Goal: Task Accomplishment & Management: Use online tool/utility

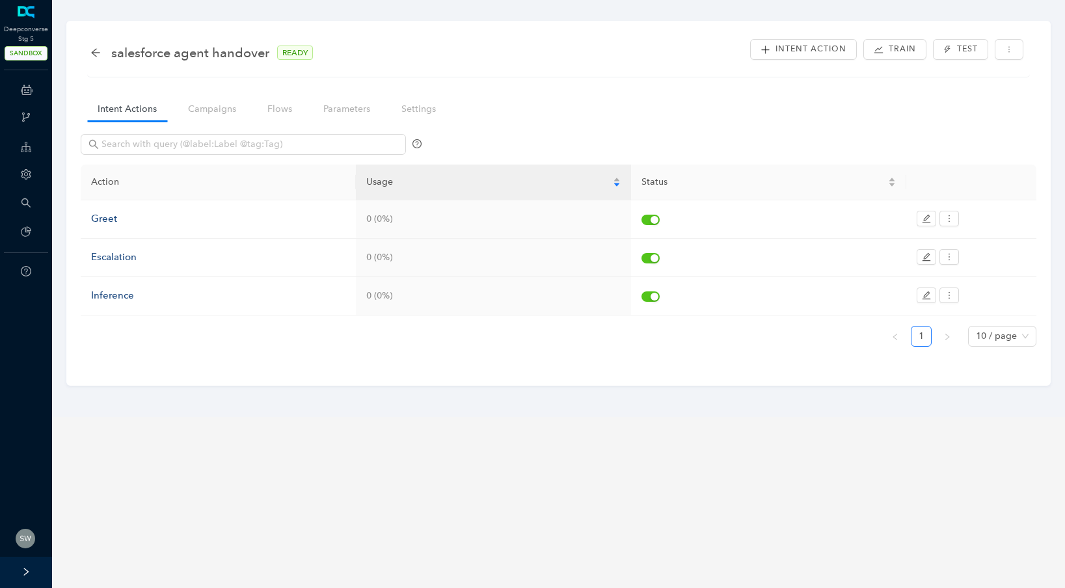
click at [90, 53] on div "salesforce agent handover READY Intent Action Train Test" at bounding box center [558, 56] width 943 height 41
click at [96, 53] on icon "arrow-left" at bounding box center [95, 52] width 10 height 10
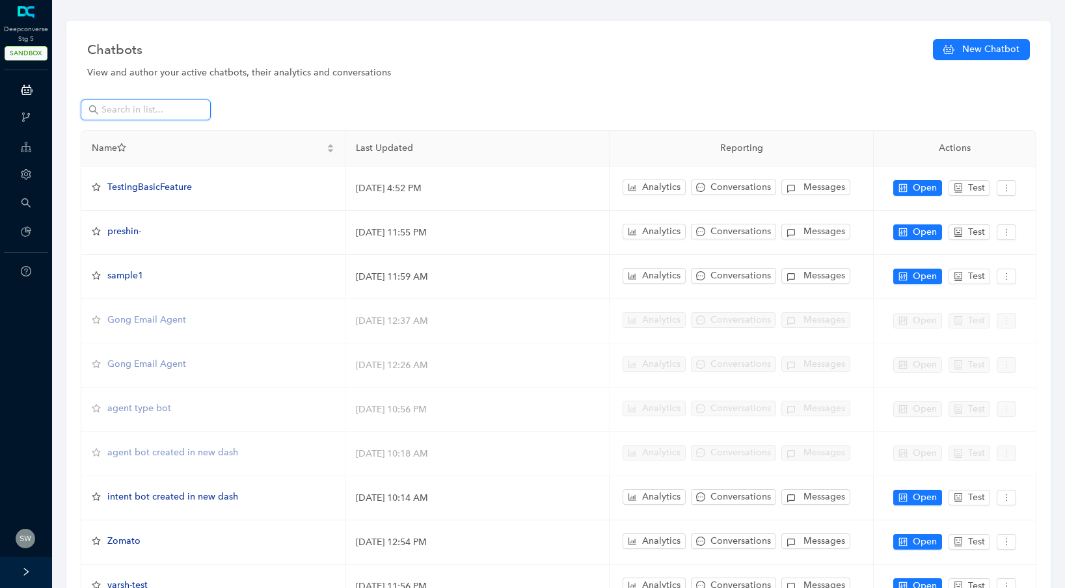
click at [149, 107] on input "text" at bounding box center [147, 110] width 91 height 14
type input "u"
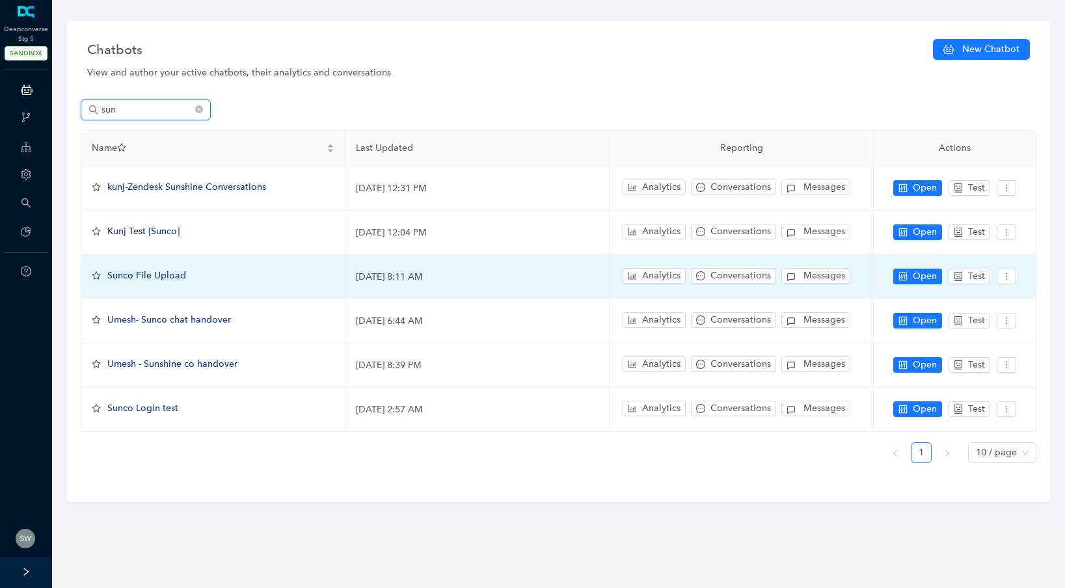
type input "sun"
click at [153, 275] on span "Sunco File Upload" at bounding box center [146, 275] width 79 height 11
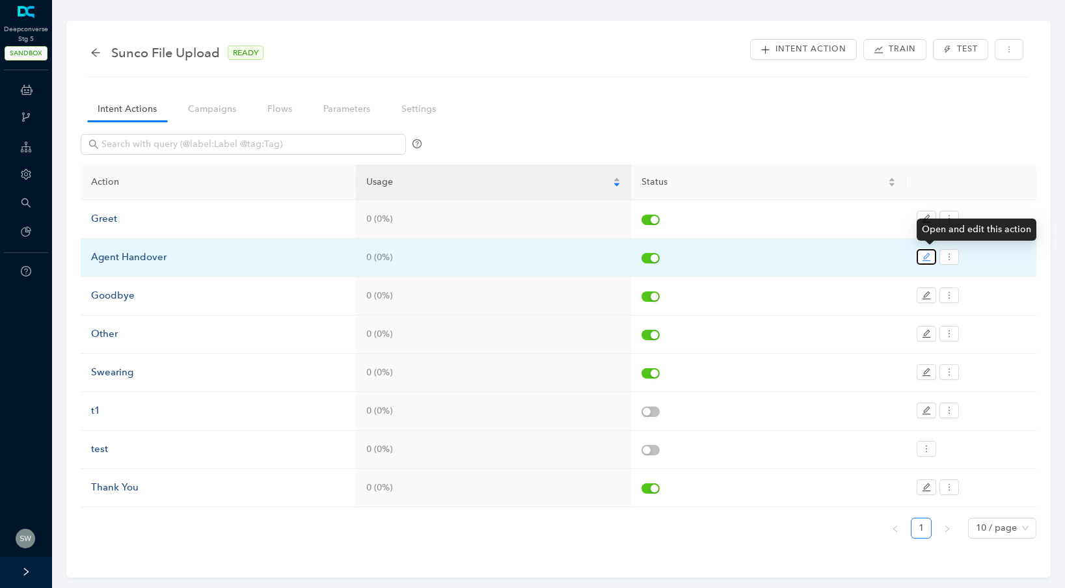
click at [925, 260] on icon "edit" at bounding box center [927, 257] width 8 height 8
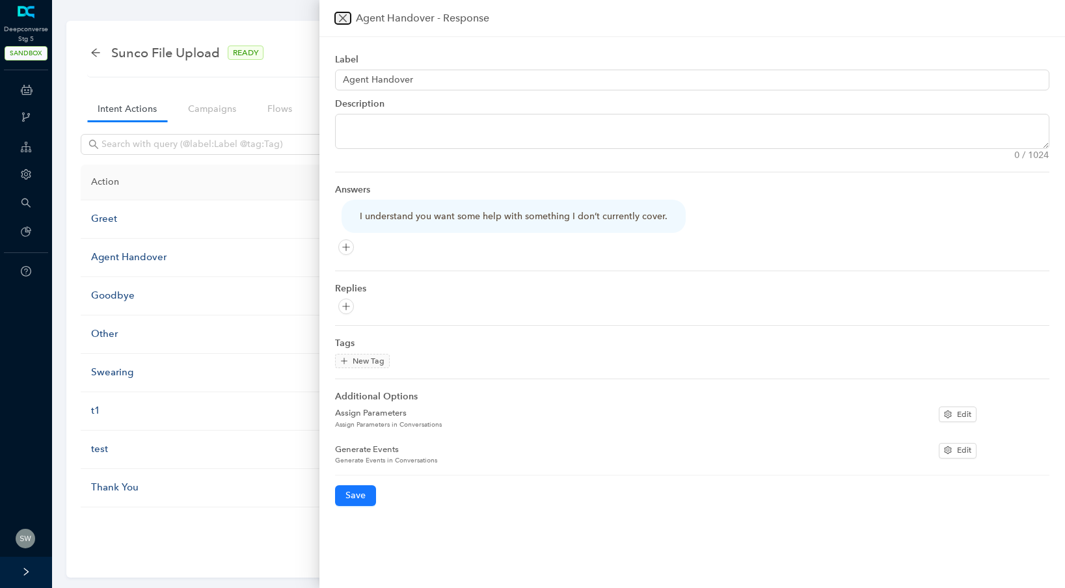
click at [345, 17] on icon "close" at bounding box center [343, 18] width 10 height 10
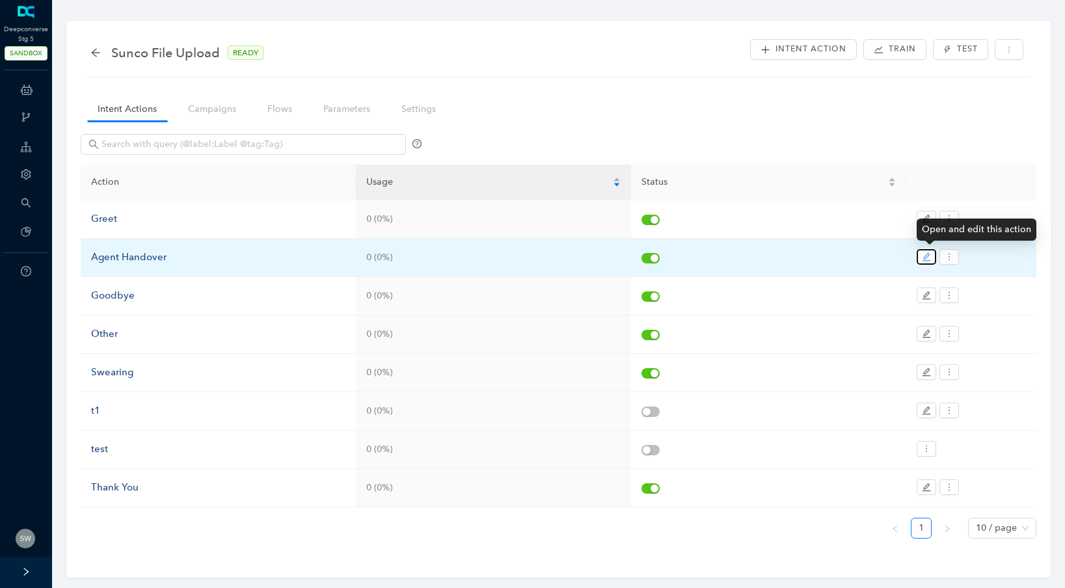
click at [928, 252] on icon "edit" at bounding box center [926, 256] width 9 height 9
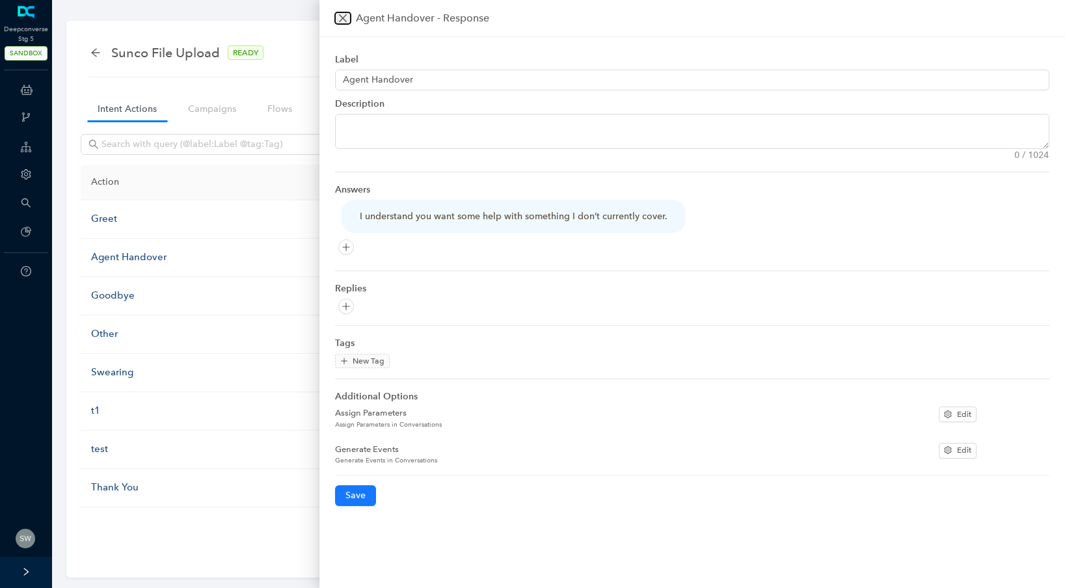
click at [341, 23] on button "Close" at bounding box center [343, 18] width 16 height 12
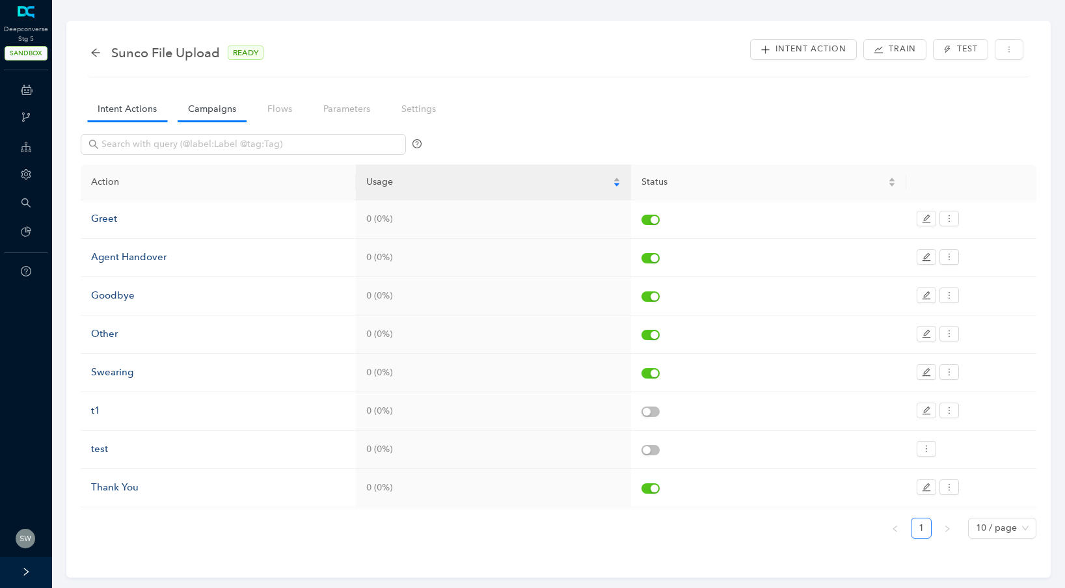
click at [221, 111] on link "Campaigns" at bounding box center [212, 109] width 69 height 24
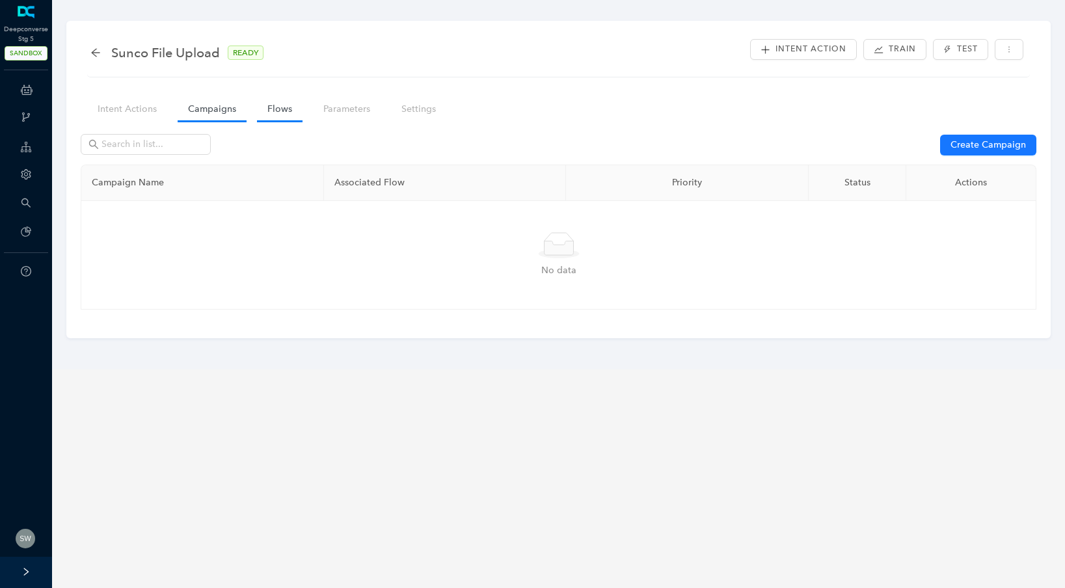
click at [298, 110] on link "Flows" at bounding box center [280, 109] width 46 height 24
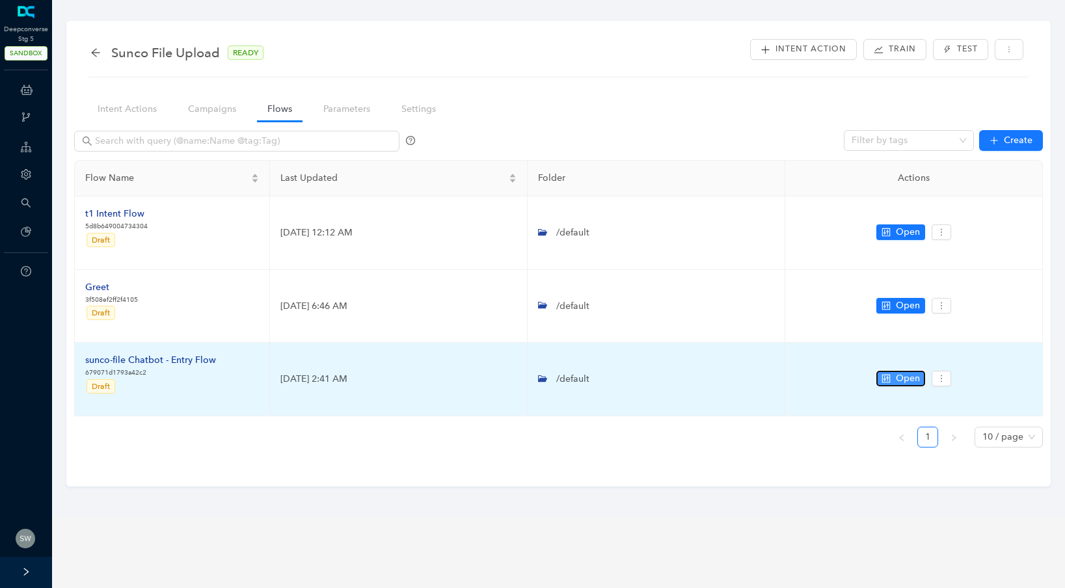
click at [896, 385] on span "Open" at bounding box center [908, 379] width 24 height 14
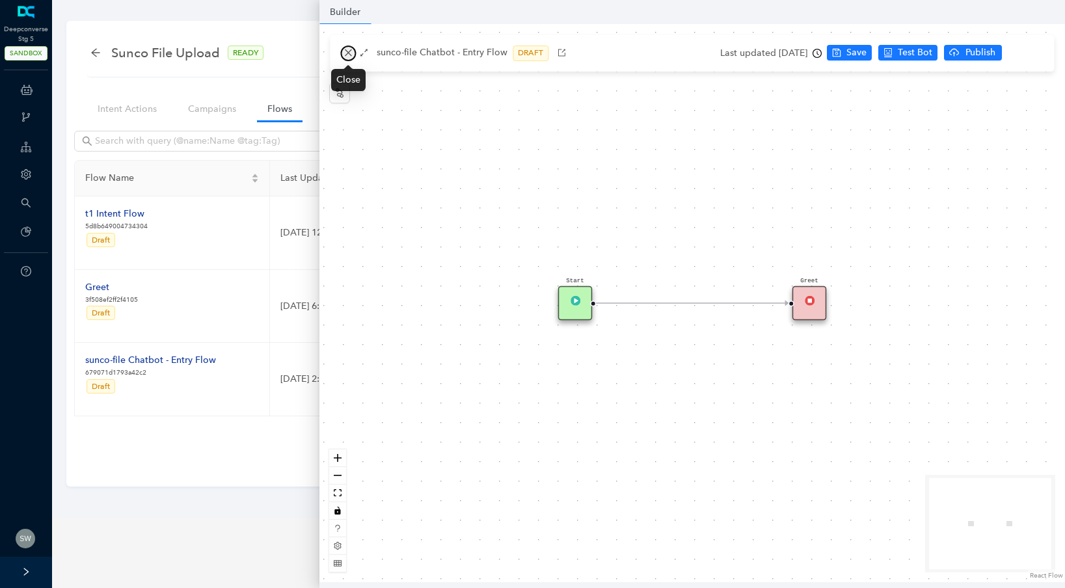
click at [344, 52] on icon "close" at bounding box center [348, 52] width 9 height 9
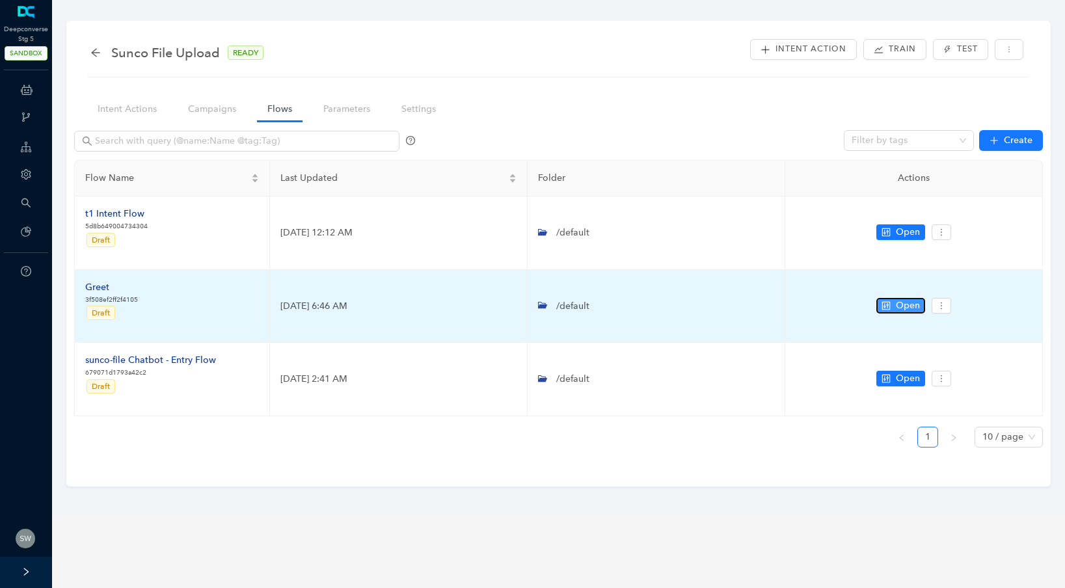
click at [906, 301] on span "Open" at bounding box center [908, 306] width 24 height 14
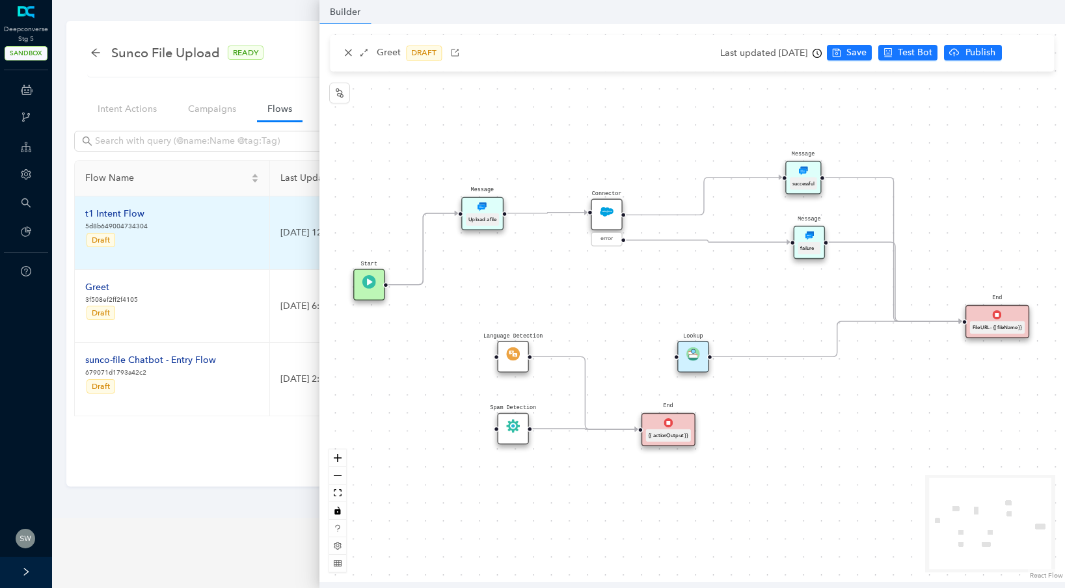
click at [133, 210] on div "t1 Intent Flow" at bounding box center [116, 214] width 62 height 14
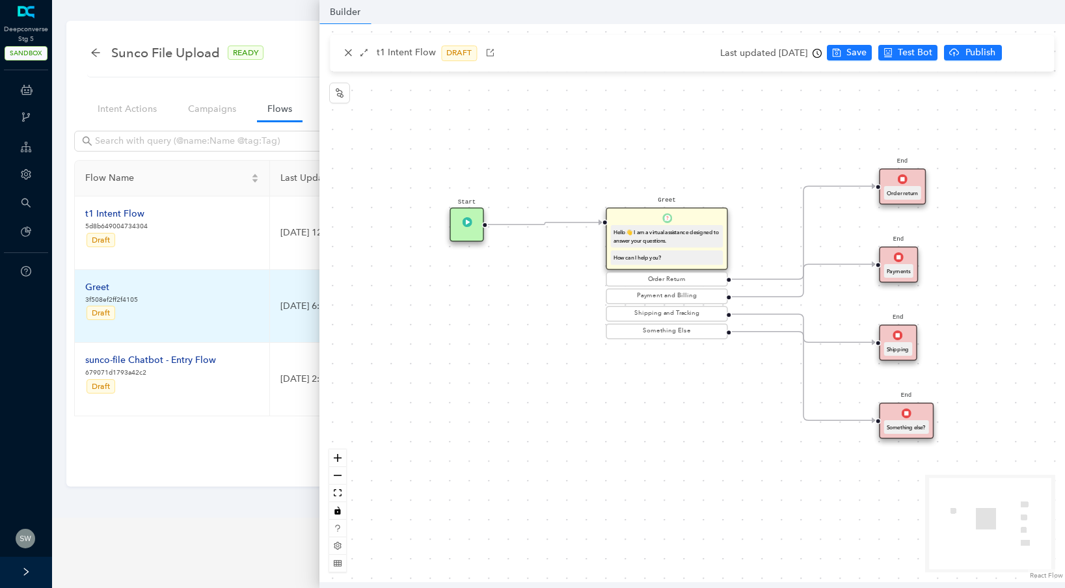
click at [108, 283] on div "Greet" at bounding box center [111, 287] width 53 height 14
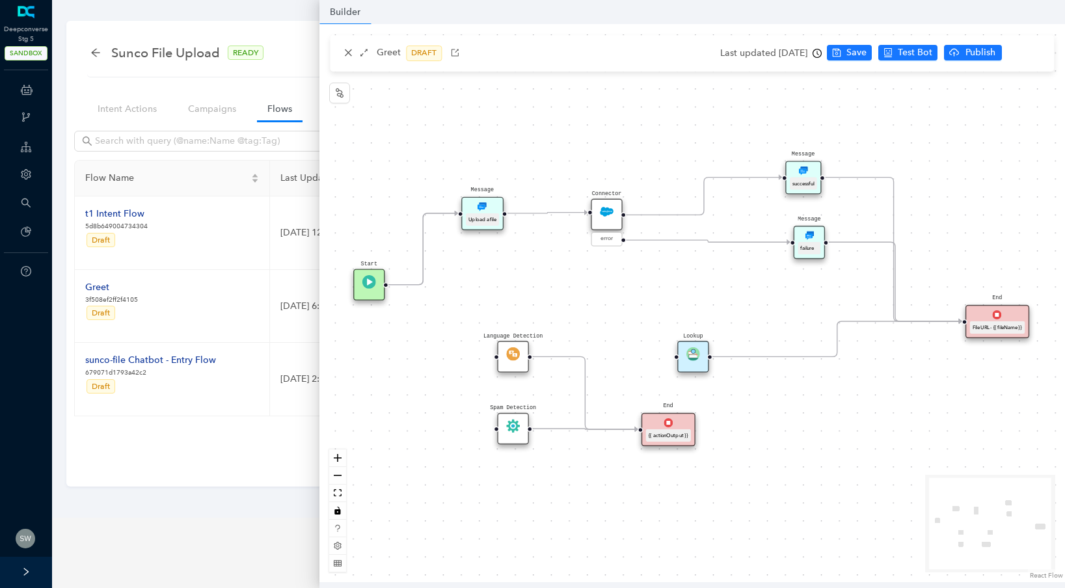
click at [614, 220] on div "Connector" at bounding box center [606, 214] width 31 height 31
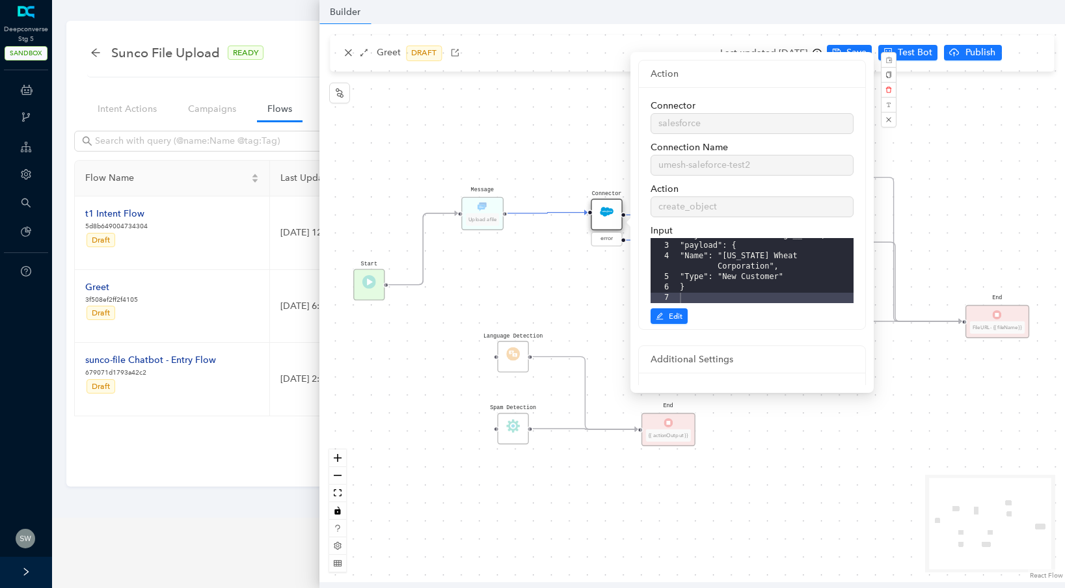
click at [571, 291] on div "Start Message Upload a file End File URL - {{ fileName }} Lookup Spam Detection…" at bounding box center [692, 303] width 746 height 558
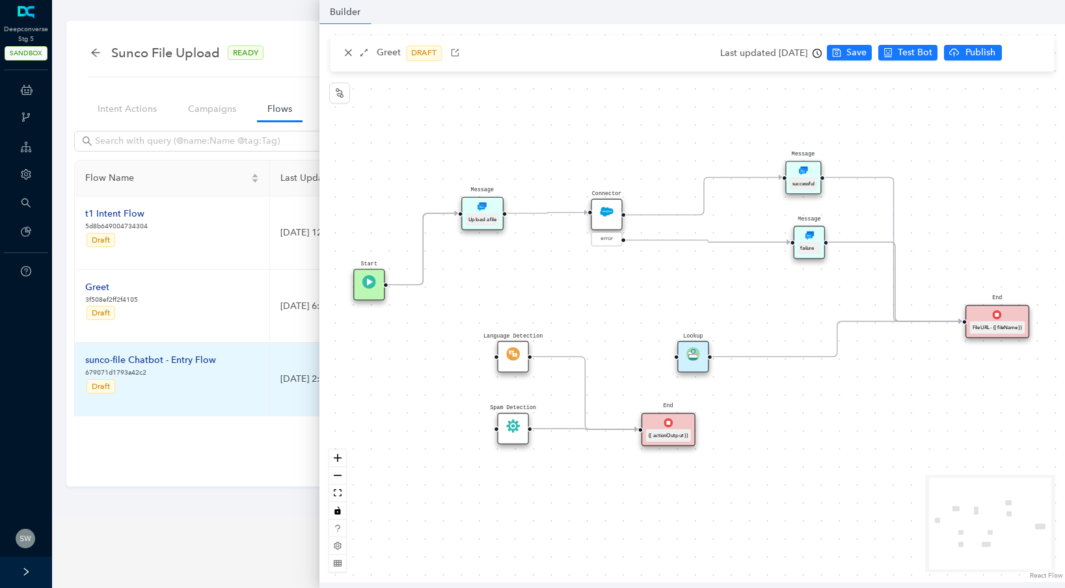
click at [184, 416] on td "sunco-file Chatbot - Entry Flow 679071d1793a42c2 Draft" at bounding box center [172, 380] width 195 height 74
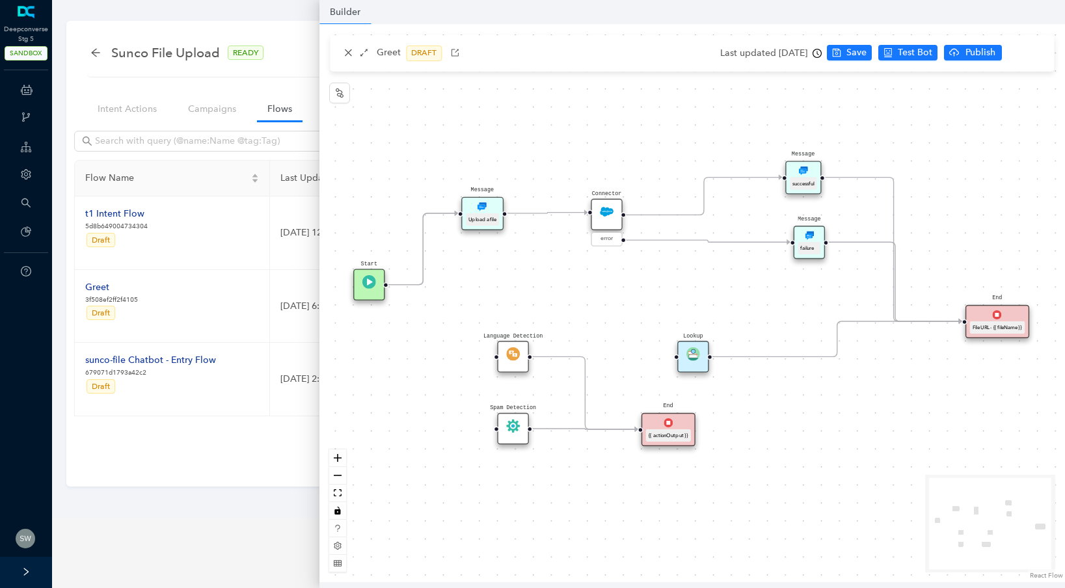
click at [183, 463] on div "Filter by tags Create Flow Name Last Updated Folder Actions t1 Intent Flow 5d8b…" at bounding box center [558, 300] width 969 height 344
click at [351, 57] on icon "close" at bounding box center [348, 52] width 9 height 9
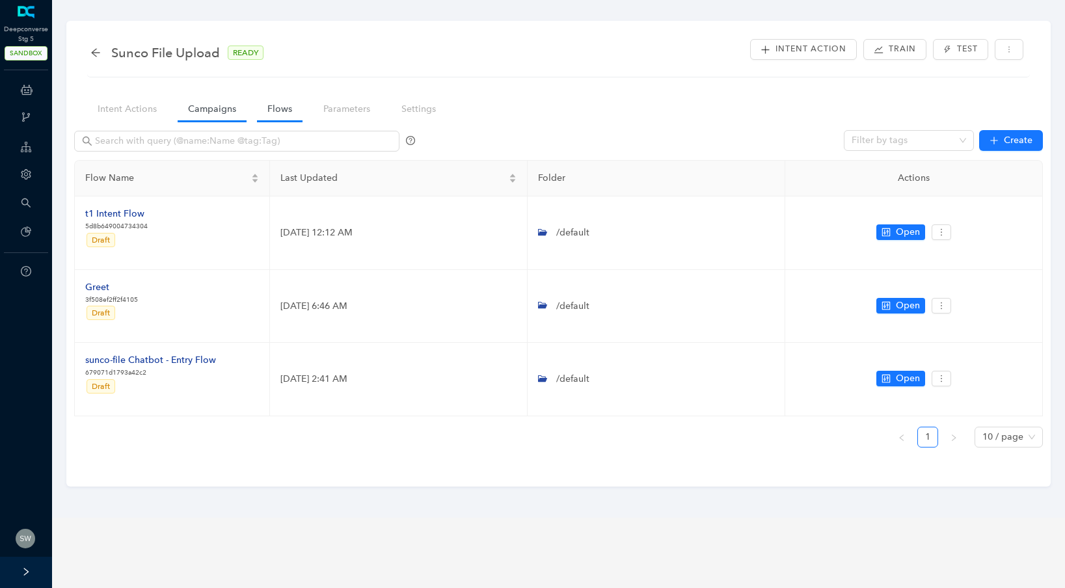
click at [234, 105] on link "Campaigns" at bounding box center [212, 109] width 69 height 24
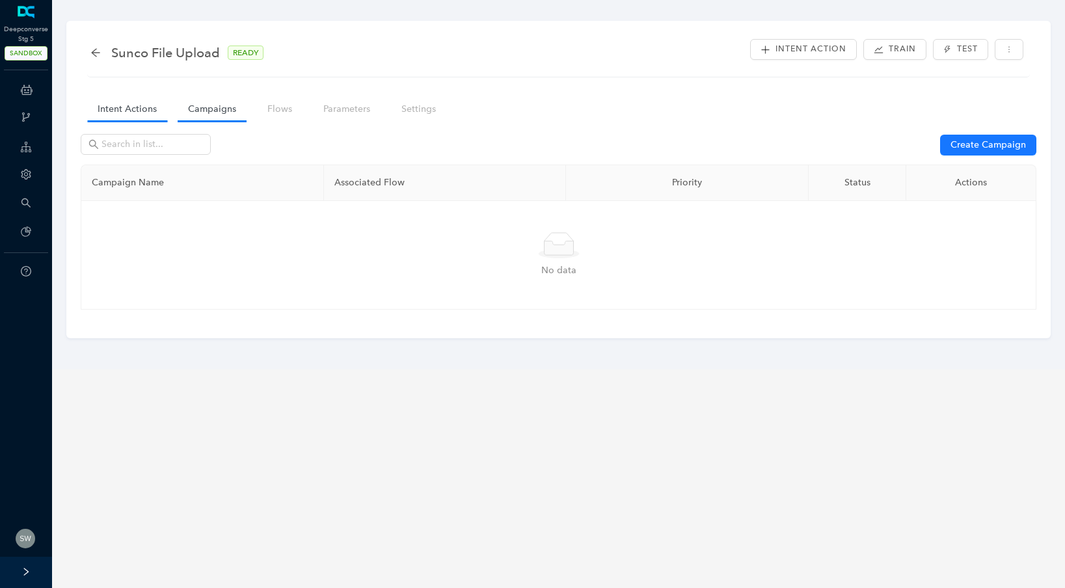
click at [144, 111] on link "Intent Actions" at bounding box center [127, 109] width 80 height 24
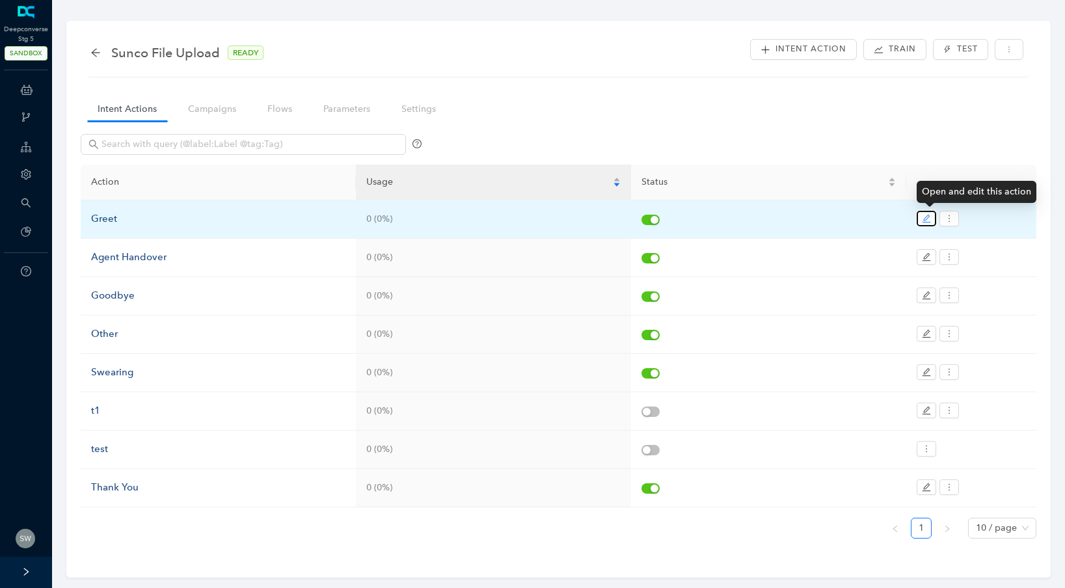
click at [930, 220] on icon "edit" at bounding box center [926, 218] width 9 height 9
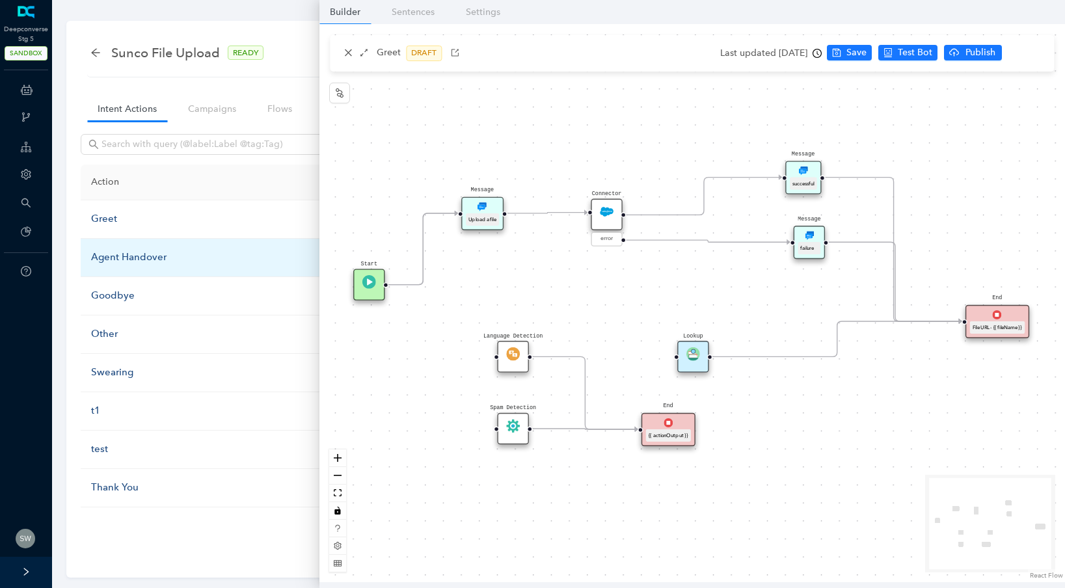
click at [127, 259] on div "Agent Handover" at bounding box center [218, 258] width 254 height 16
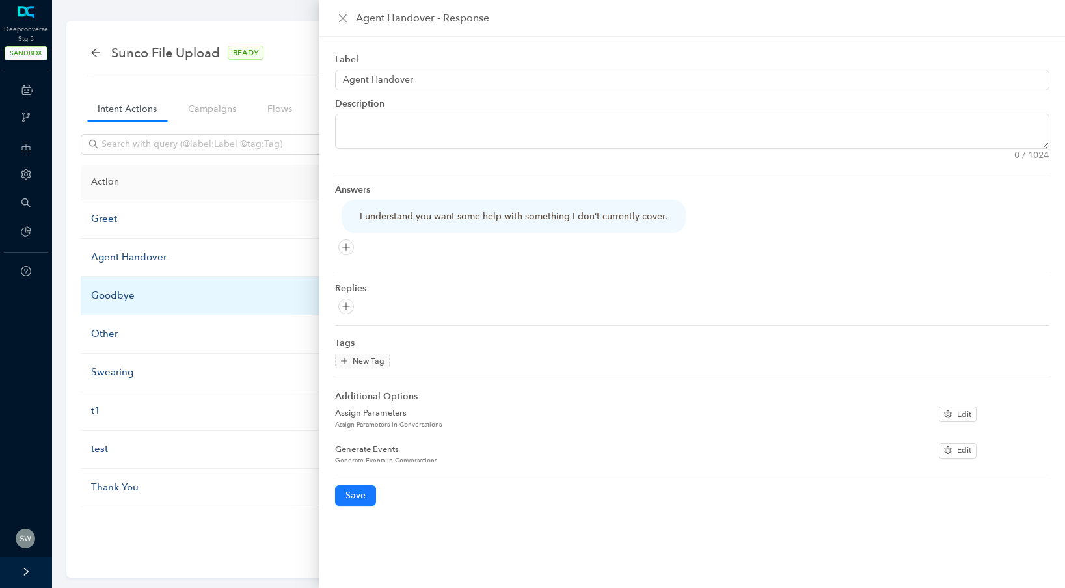
click at [118, 286] on td "Goodbye" at bounding box center [218, 296] width 275 height 38
click at [116, 293] on div "Goodbye" at bounding box center [218, 296] width 254 height 16
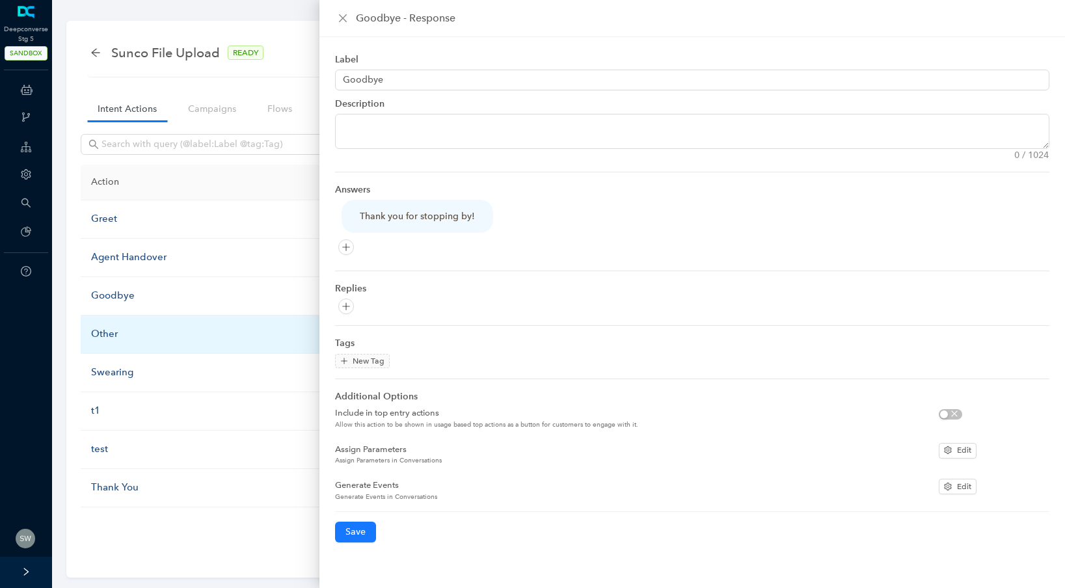
click at [105, 334] on div "Other" at bounding box center [218, 335] width 254 height 16
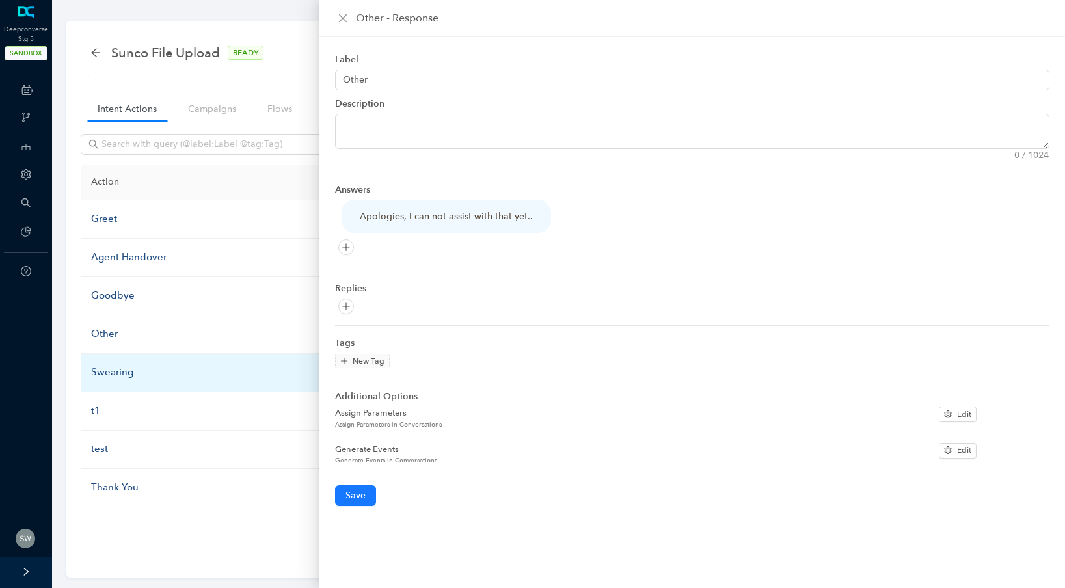
click at [107, 372] on div "Swearing" at bounding box center [218, 373] width 254 height 16
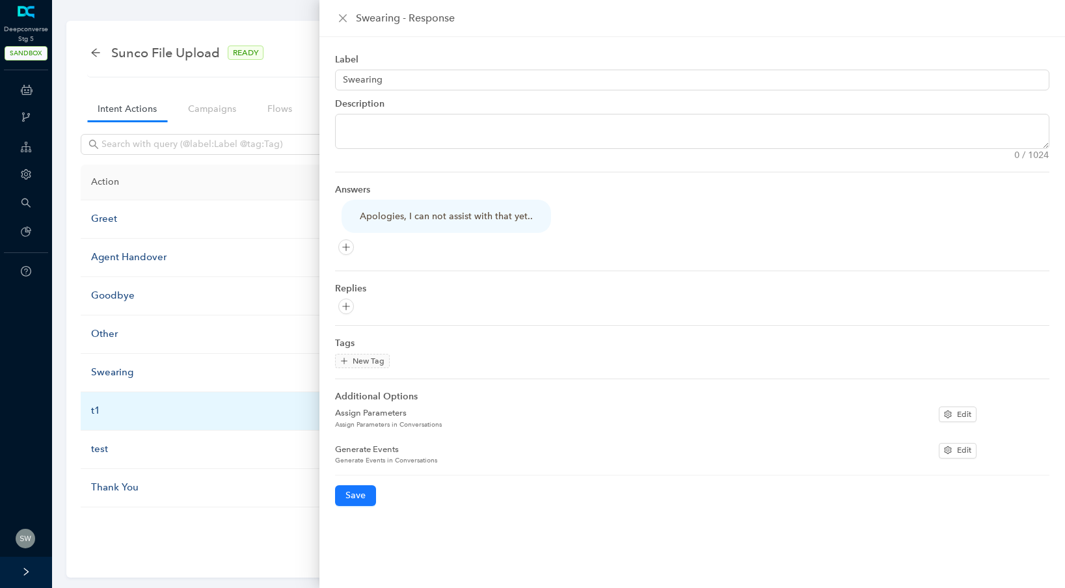
click at [94, 403] on div "t1" at bounding box center [218, 411] width 254 height 16
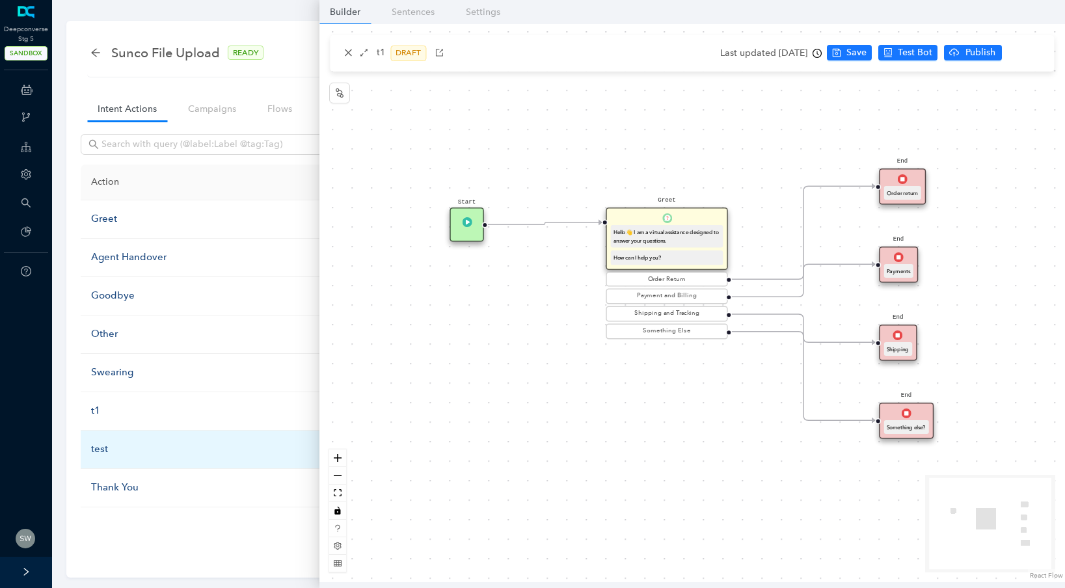
click at [102, 448] on div "test" at bounding box center [218, 450] width 254 height 16
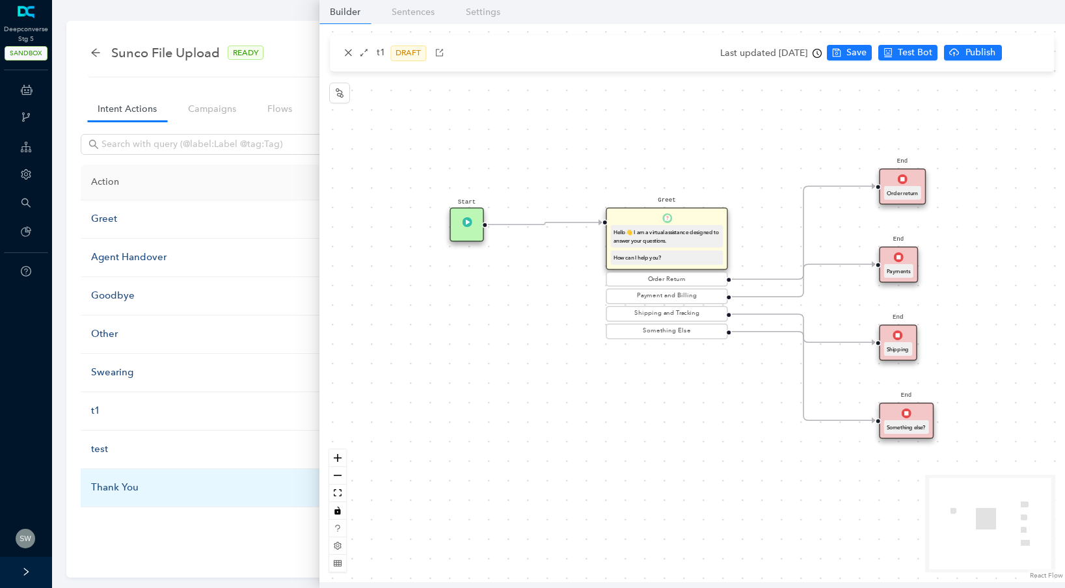
click at [102, 480] on div "Thank You" at bounding box center [218, 488] width 254 height 16
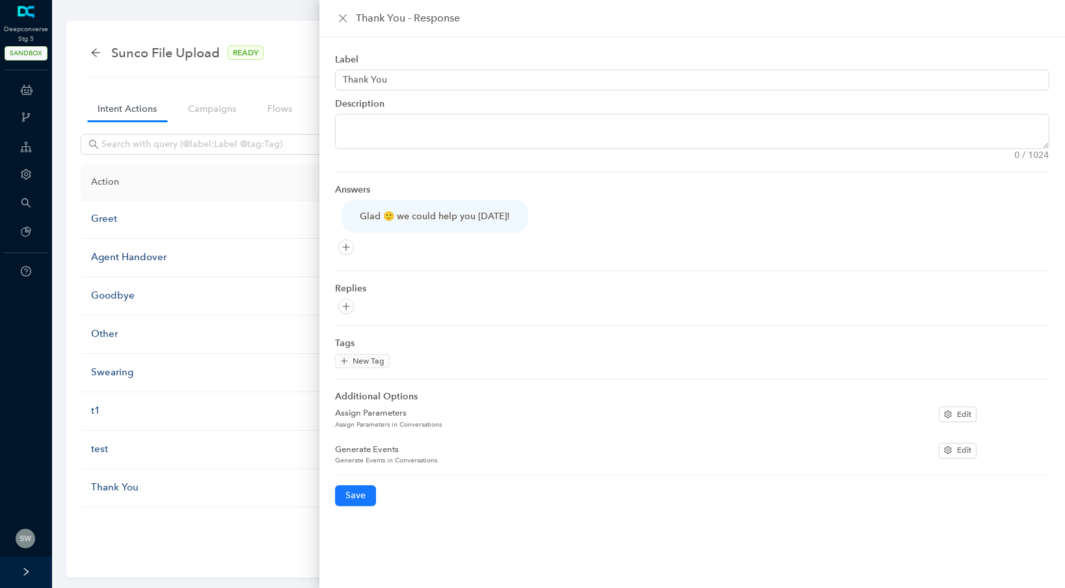
click at [342, 9] on div "Thank You - Response" at bounding box center [692, 18] width 746 height 37
click at [342, 20] on icon "close" at bounding box center [343, 18] width 10 height 10
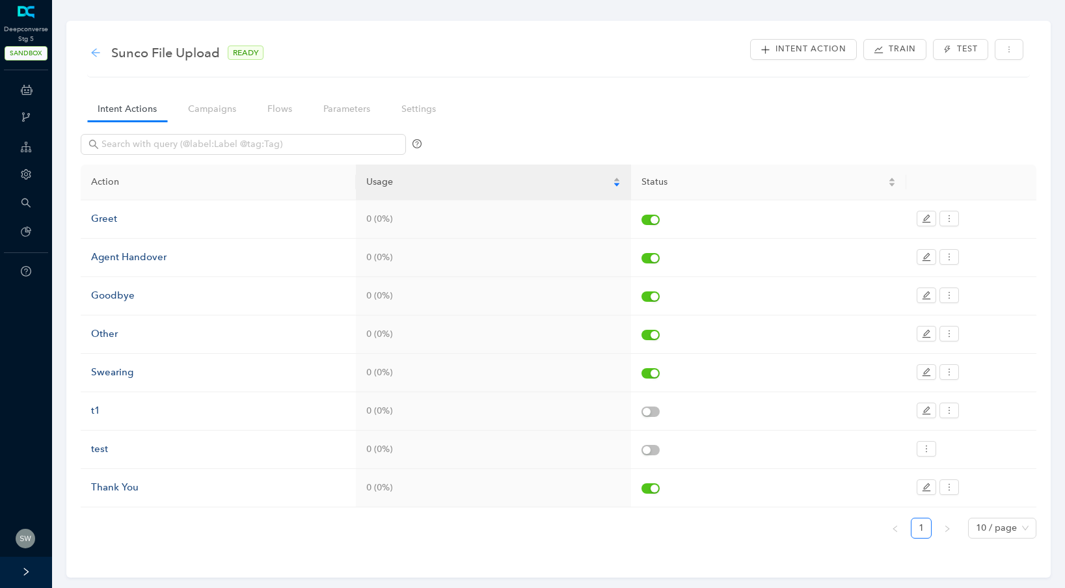
click at [100, 49] on icon "arrow-left" at bounding box center [95, 52] width 10 height 10
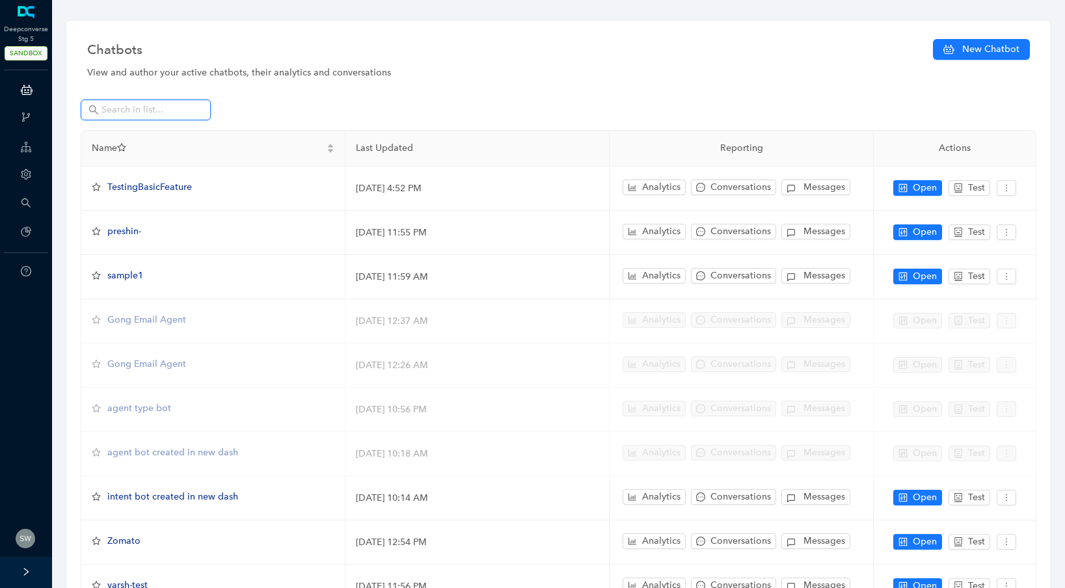
click at [162, 109] on input "text" at bounding box center [147, 110] width 91 height 14
